Goal: Find specific page/section: Find specific page/section

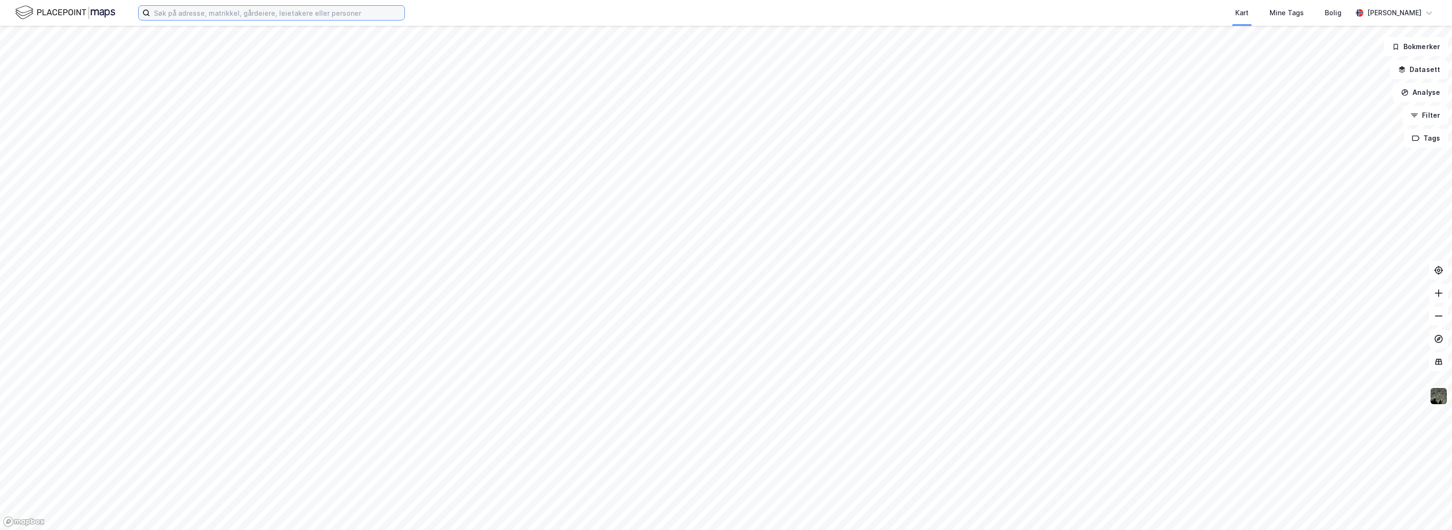
click at [259, 19] on input at bounding box center [277, 13] width 254 height 14
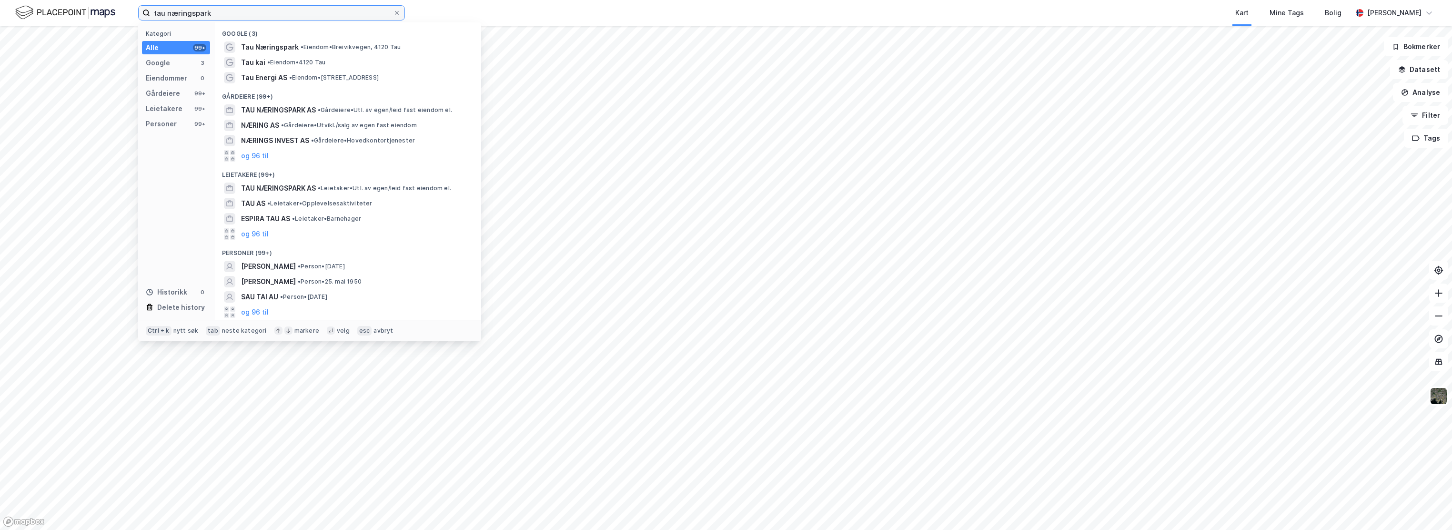
type input "tau næringspark"
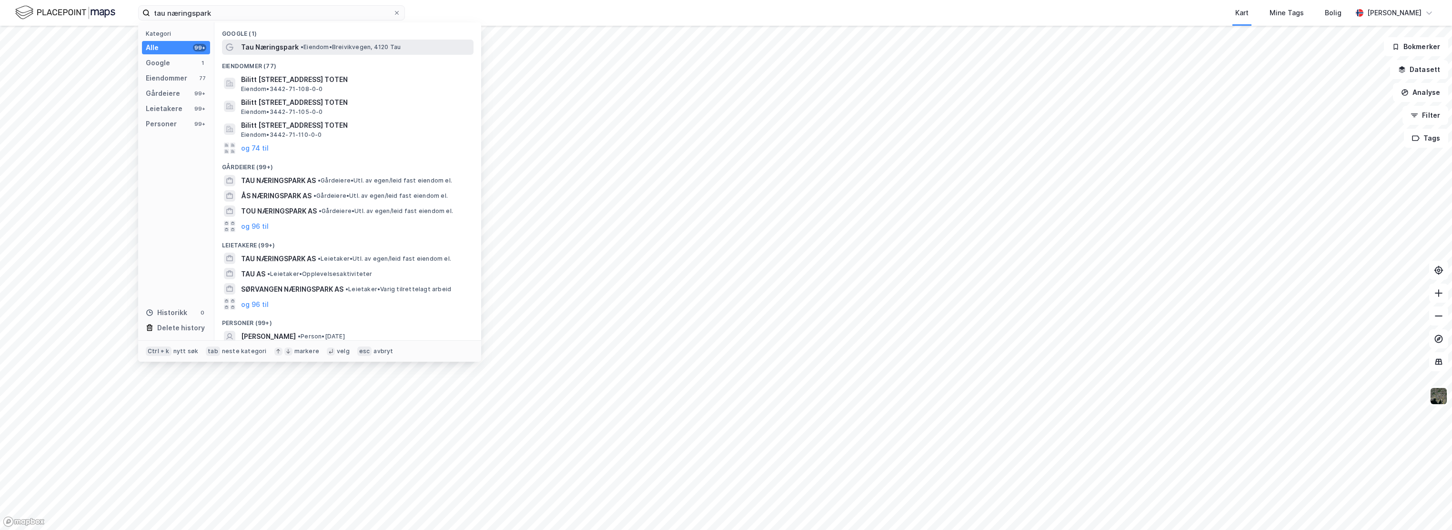
click at [289, 47] on span "Tau Næringspark" at bounding box center [270, 46] width 58 height 11
